Goal: Task Accomplishment & Management: Use online tool/utility

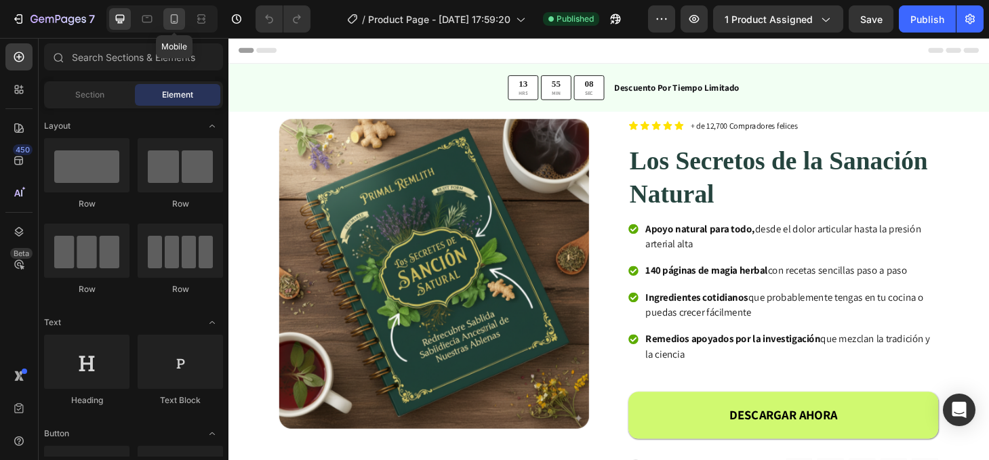
click at [179, 18] on icon at bounding box center [174, 19] width 14 height 14
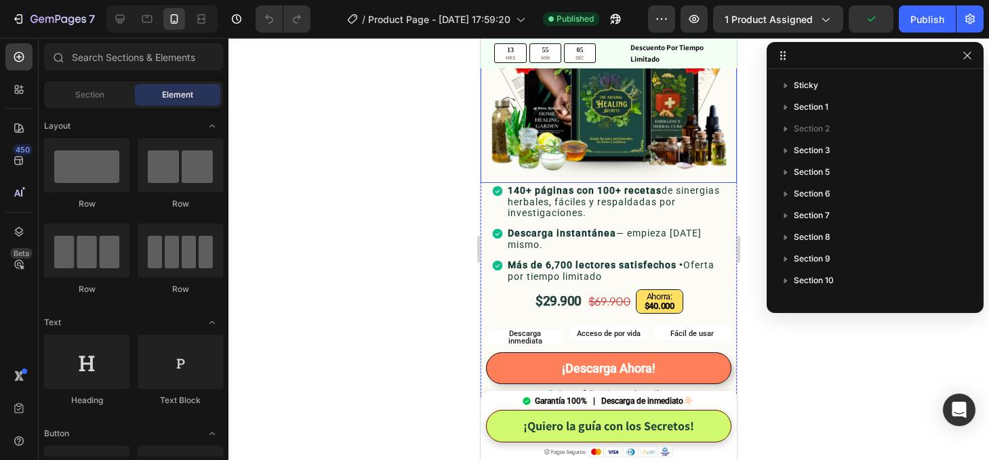
scroll to position [309, 0]
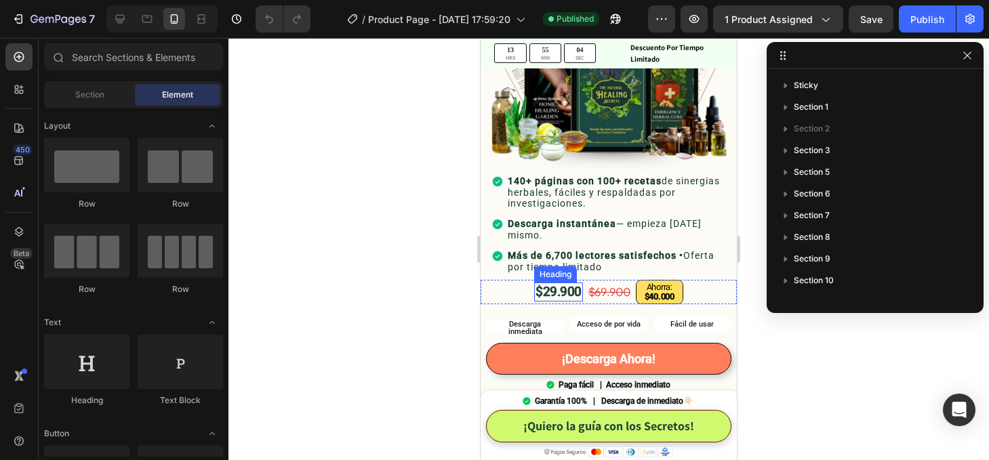
click at [553, 292] on span "$29.900" at bounding box center [559, 292] width 46 height 16
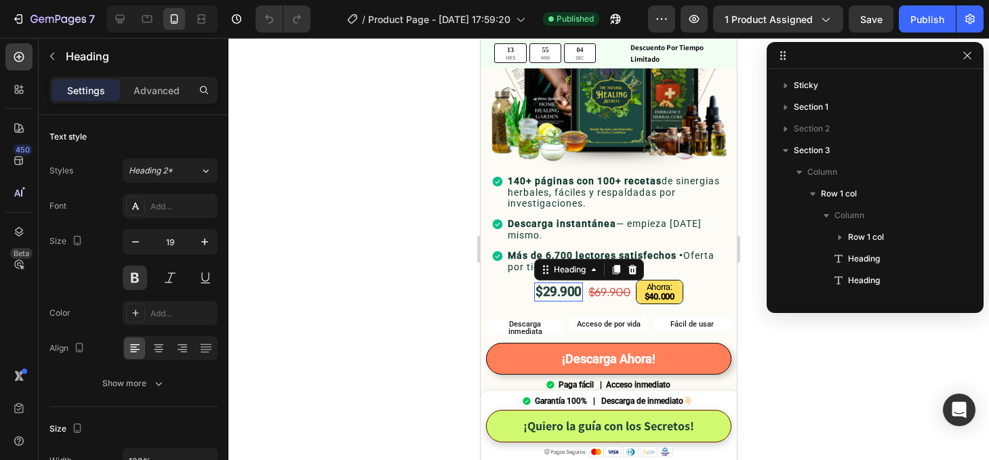
scroll to position [278, 0]
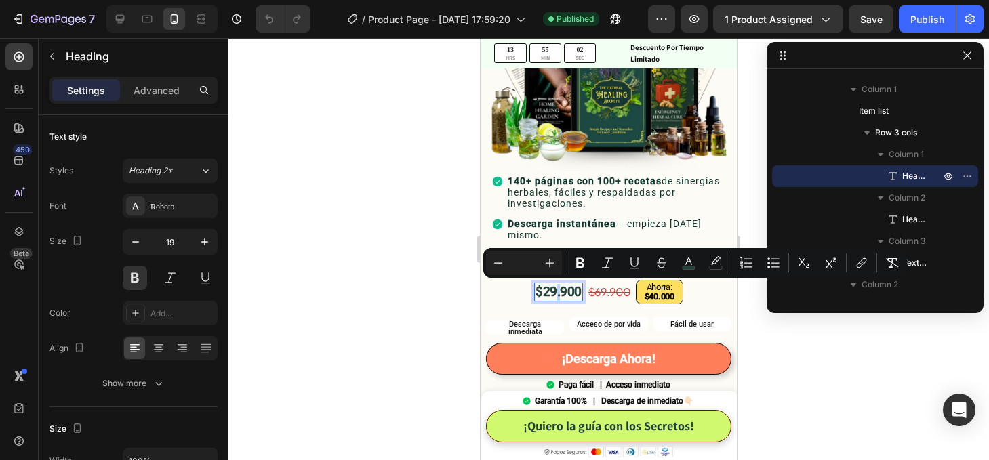
drag, startPoint x: 554, startPoint y: 292, endPoint x: 547, endPoint y: 293, distance: 6.8
click at [547, 293] on span "$29.900" at bounding box center [559, 292] width 46 height 16
click at [554, 292] on span "$49.900" at bounding box center [559, 292] width 46 height 16
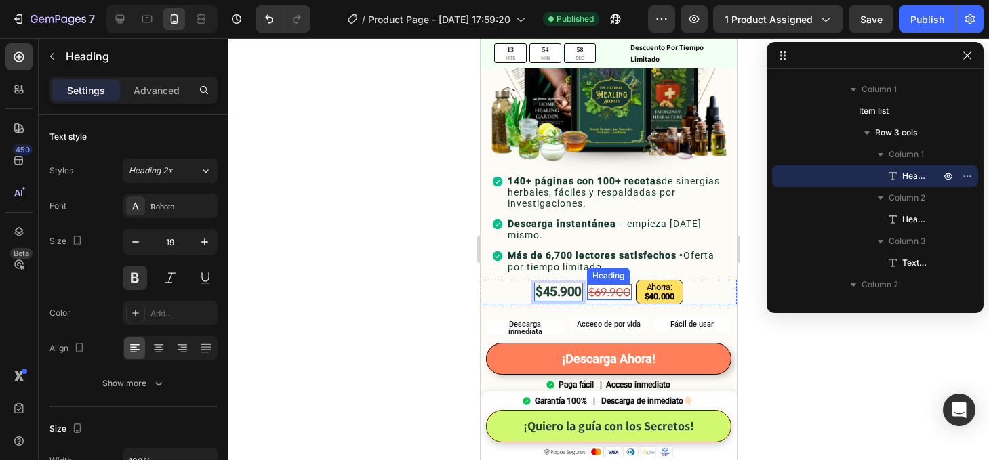
click at [605, 294] on s "$69.900" at bounding box center [610, 292] width 42 height 14
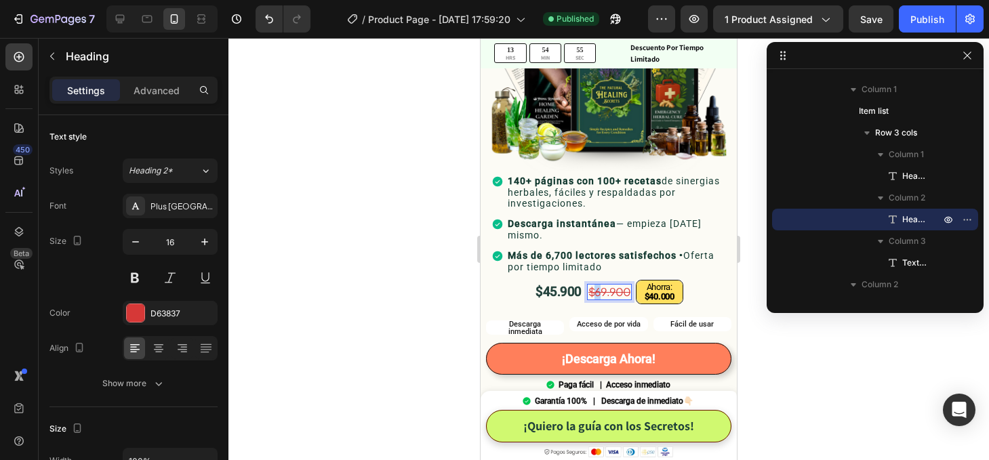
click at [601, 292] on s "$69.900" at bounding box center [610, 292] width 42 height 14
click at [658, 296] on strong "$40.000" at bounding box center [660, 297] width 30 height 10
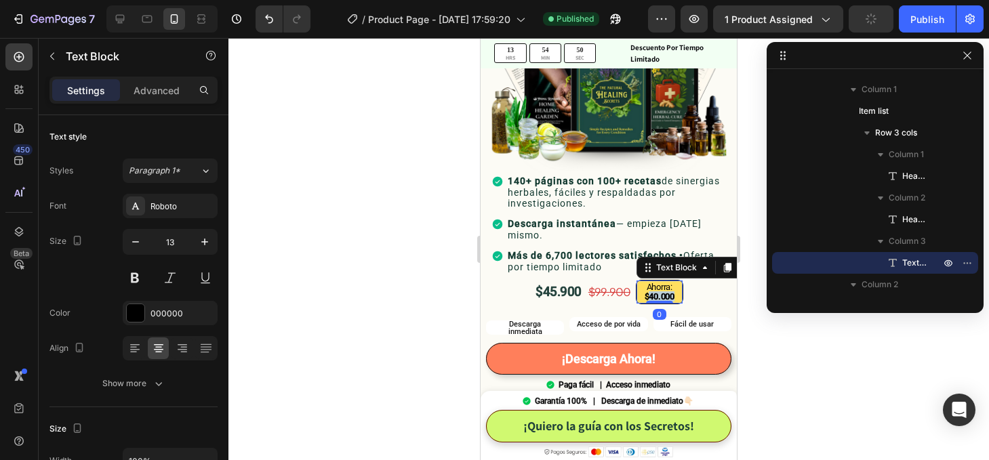
click at [658, 296] on strong "$40.000" at bounding box center [660, 297] width 30 height 10
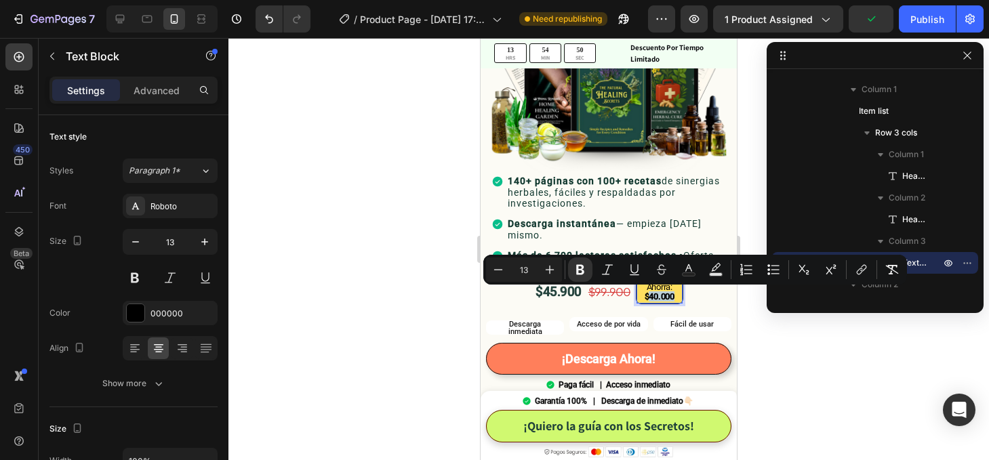
click at [659, 296] on strong "$40.000" at bounding box center [660, 297] width 30 height 10
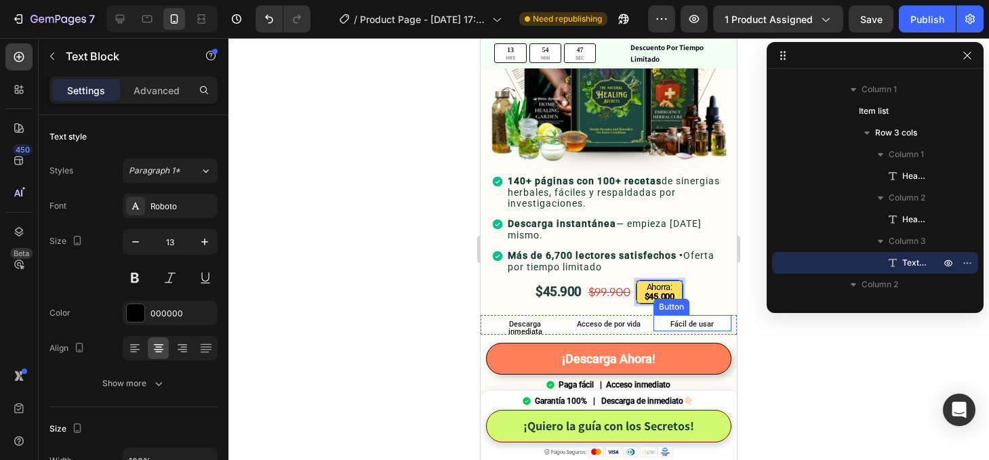
click at [796, 336] on div at bounding box center [609, 249] width 761 height 422
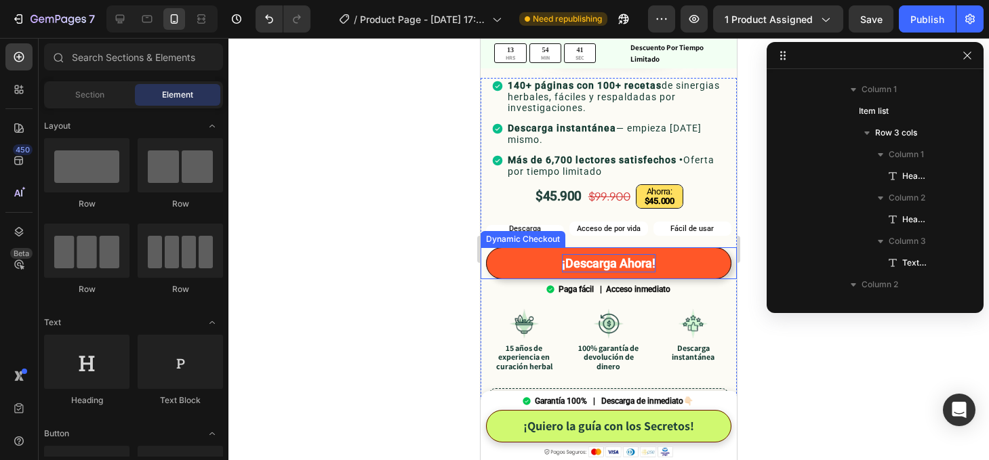
scroll to position [405, 0]
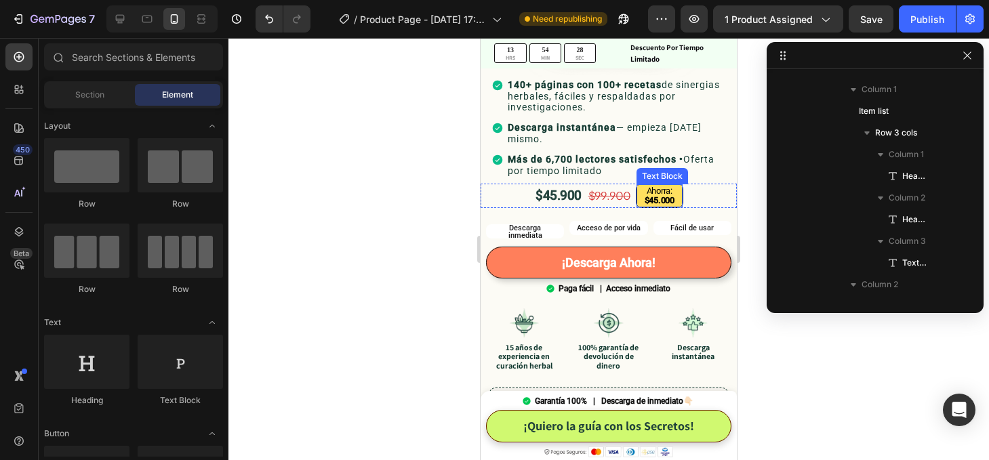
click at [658, 199] on strong "$45.000" at bounding box center [660, 200] width 30 height 10
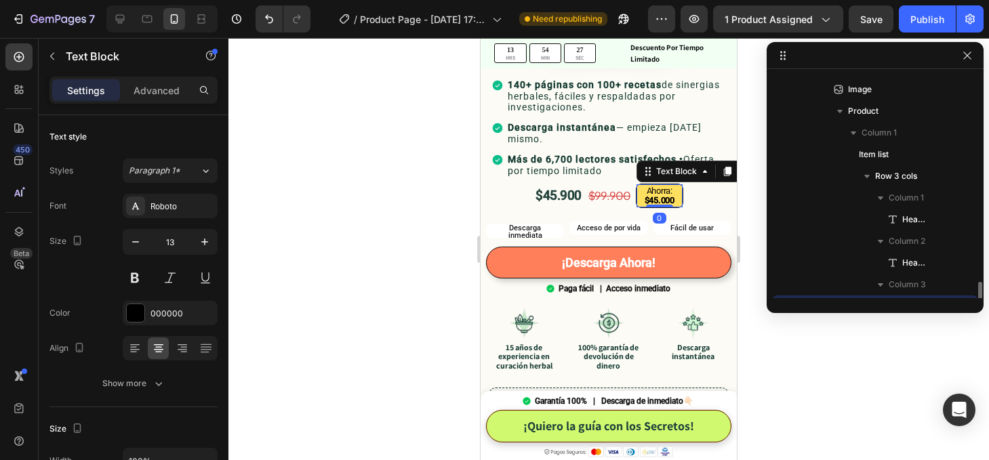
scroll to position [408, 0]
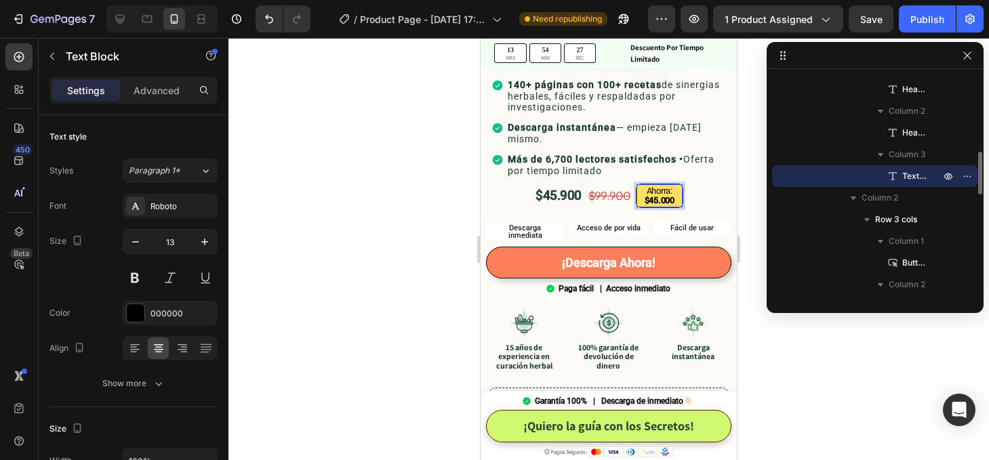
click at [658, 197] on strong "$45.000" at bounding box center [660, 200] width 30 height 10
click at [786, 386] on div at bounding box center [609, 249] width 761 height 422
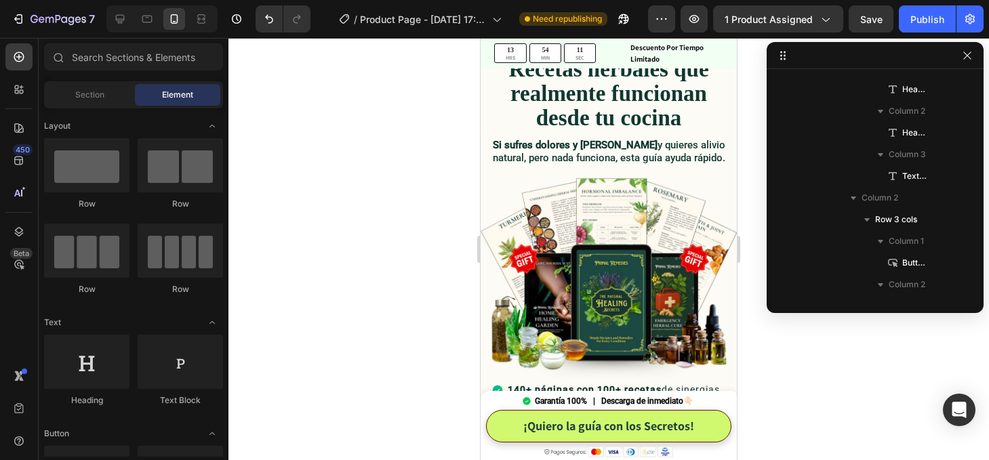
scroll to position [0, 0]
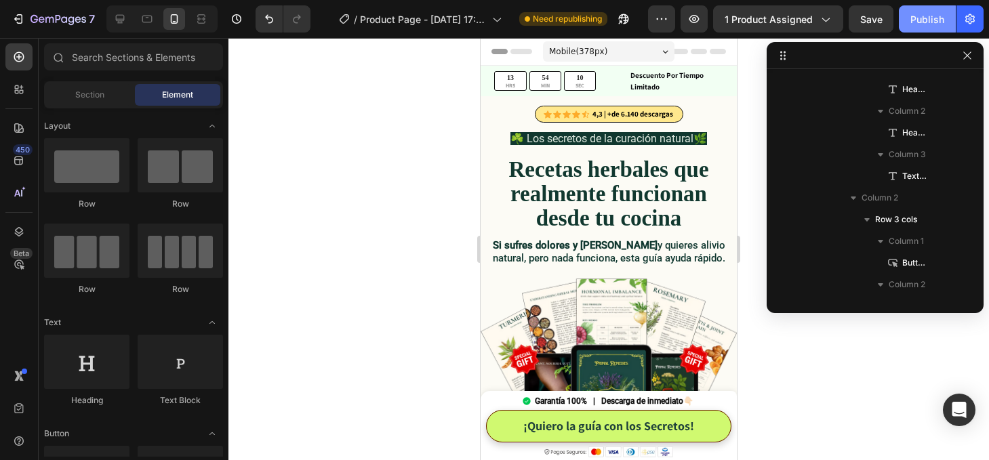
click at [915, 22] on div "Publish" at bounding box center [928, 19] width 34 height 14
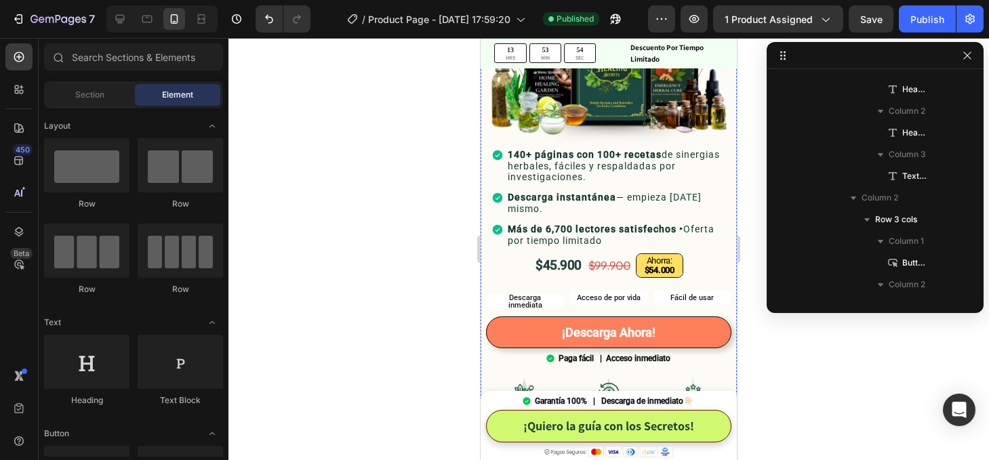
scroll to position [216, 0]
